Goal: Task Accomplishment & Management: Complete application form

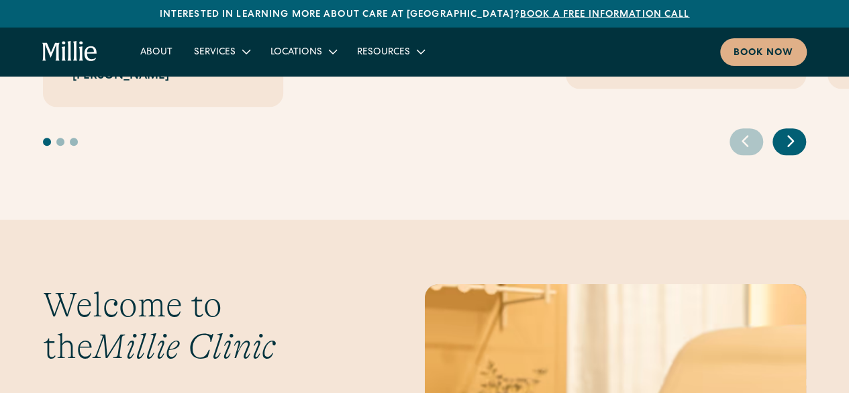
scroll to position [3193, 0]
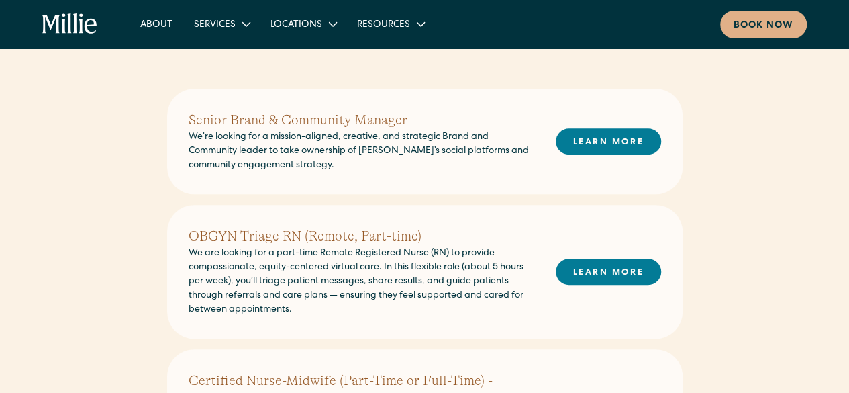
scroll to position [395, 0]
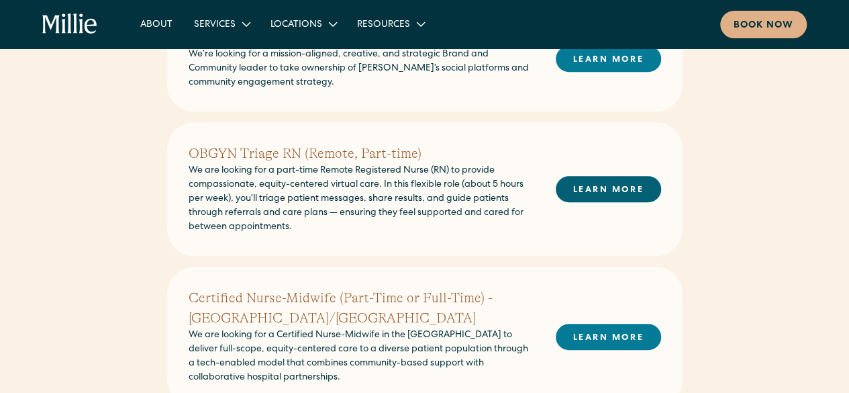
click at [597, 189] on link "LEARN MORE" at bounding box center [608, 189] width 105 height 26
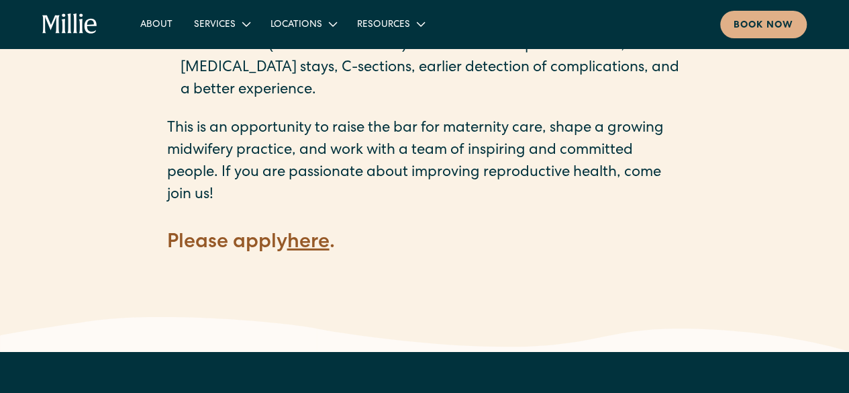
scroll to position [1878, 0]
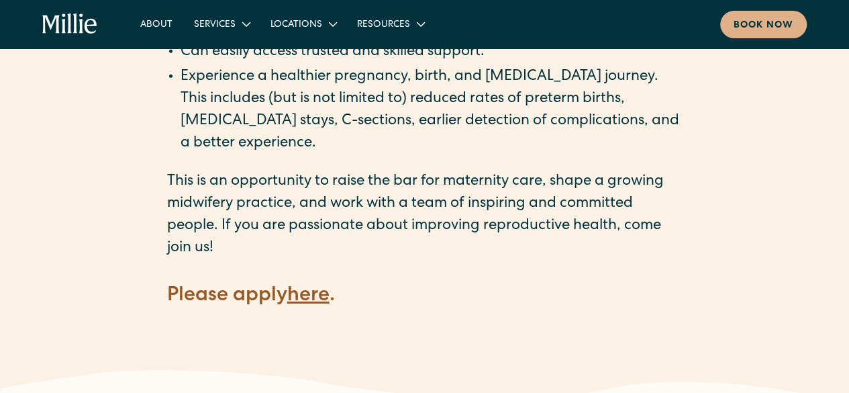
click at [215, 226] on p "This is an opportunity to raise the bar for maternity care, shape a growing mid…" at bounding box center [425, 215] width 516 height 89
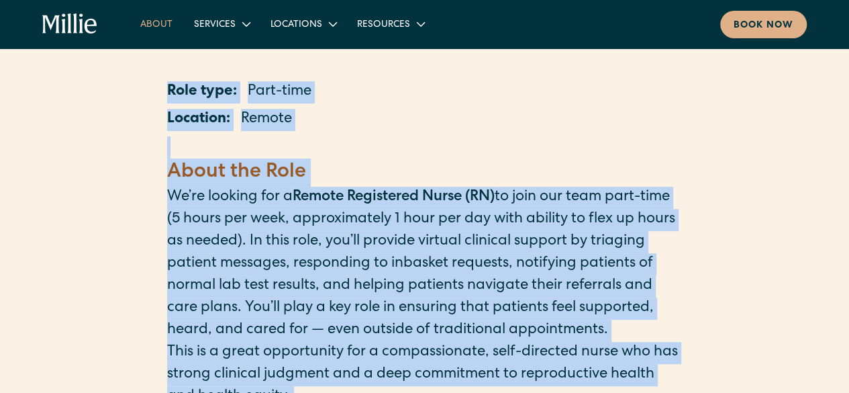
scroll to position [0, 0]
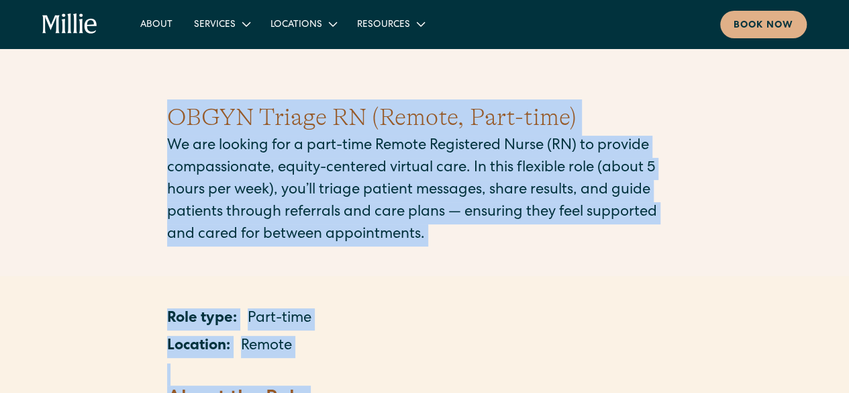
drag, startPoint x: 212, startPoint y: 226, endPoint x: 152, endPoint y: 83, distance: 154.6
copy main "OBGYN Triage RN (Remote, Part-time) We are looking for a part-time Remote Regis…"
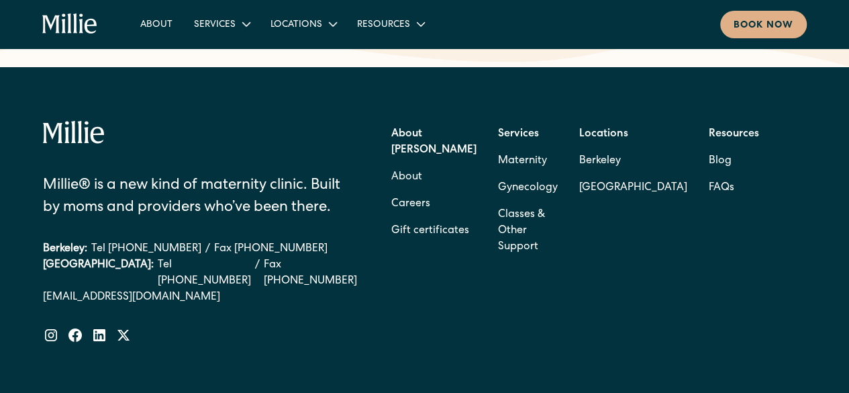
scroll to position [1813, 0]
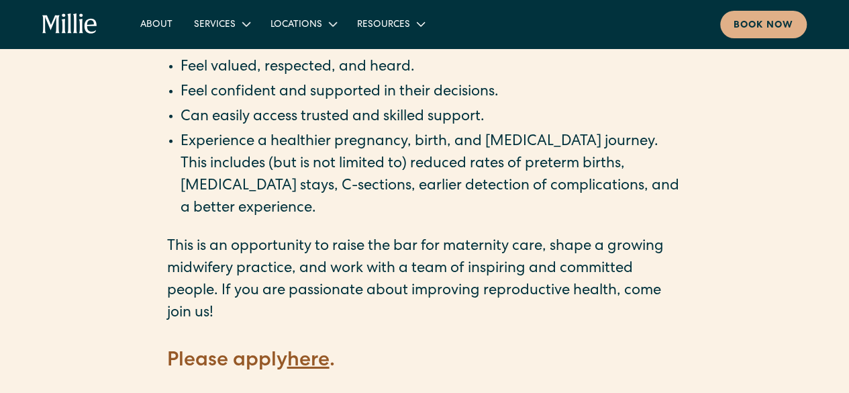
click at [312, 351] on strong "here" at bounding box center [308, 361] width 42 height 20
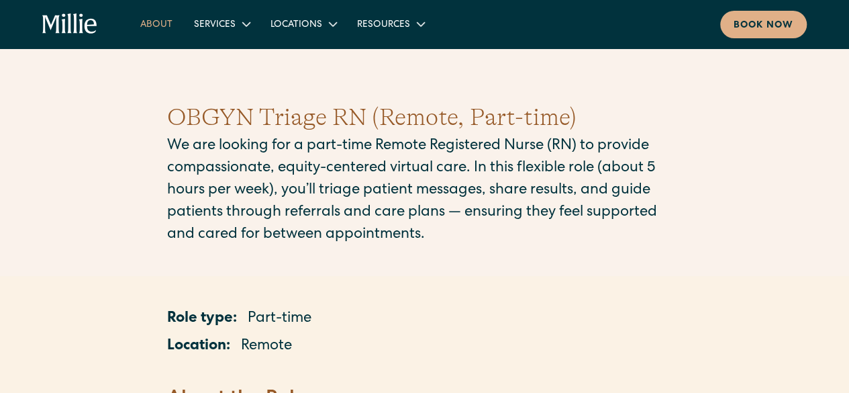
click at [157, 26] on link "About" at bounding box center [157, 24] width 54 height 22
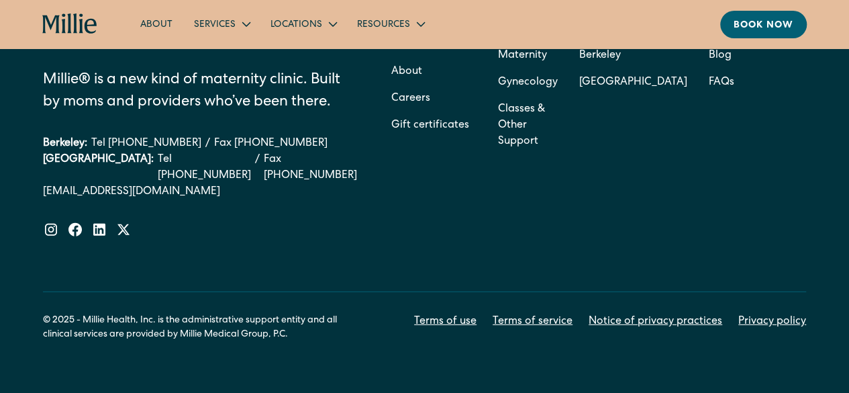
scroll to position [4364, 0]
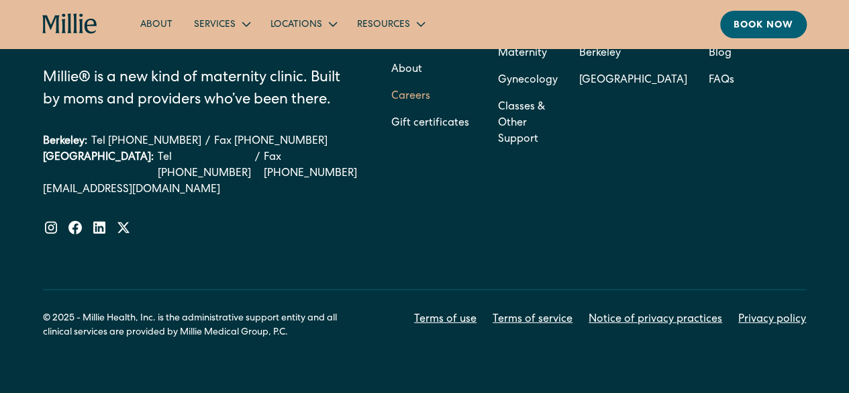
click at [403, 87] on link "Careers" at bounding box center [410, 96] width 39 height 27
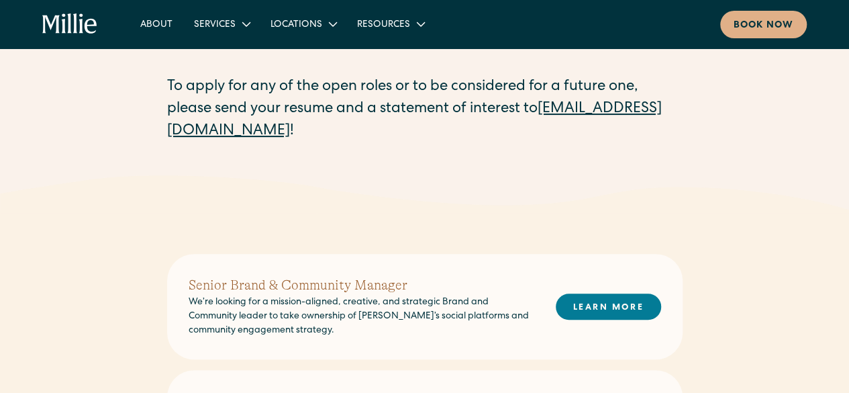
scroll to position [134, 0]
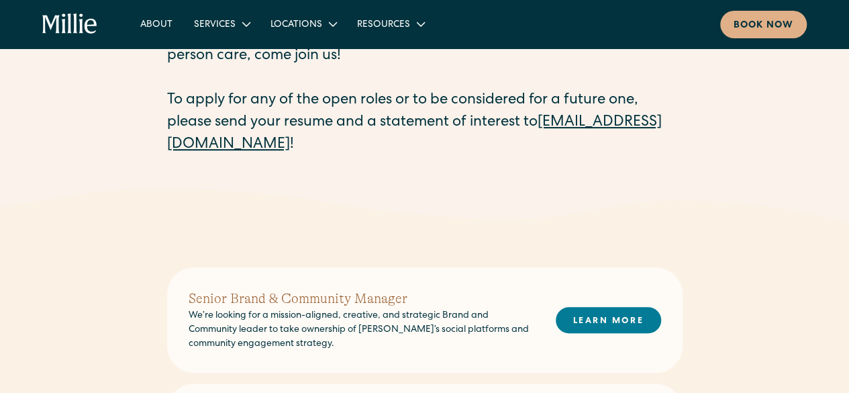
click at [299, 140] on link "[EMAIL_ADDRESS][DOMAIN_NAME]" at bounding box center [414, 133] width 495 height 37
click at [259, 142] on link "[EMAIL_ADDRESS][DOMAIN_NAME]" at bounding box center [414, 133] width 495 height 37
